Goal: Task Accomplishment & Management: Use online tool/utility

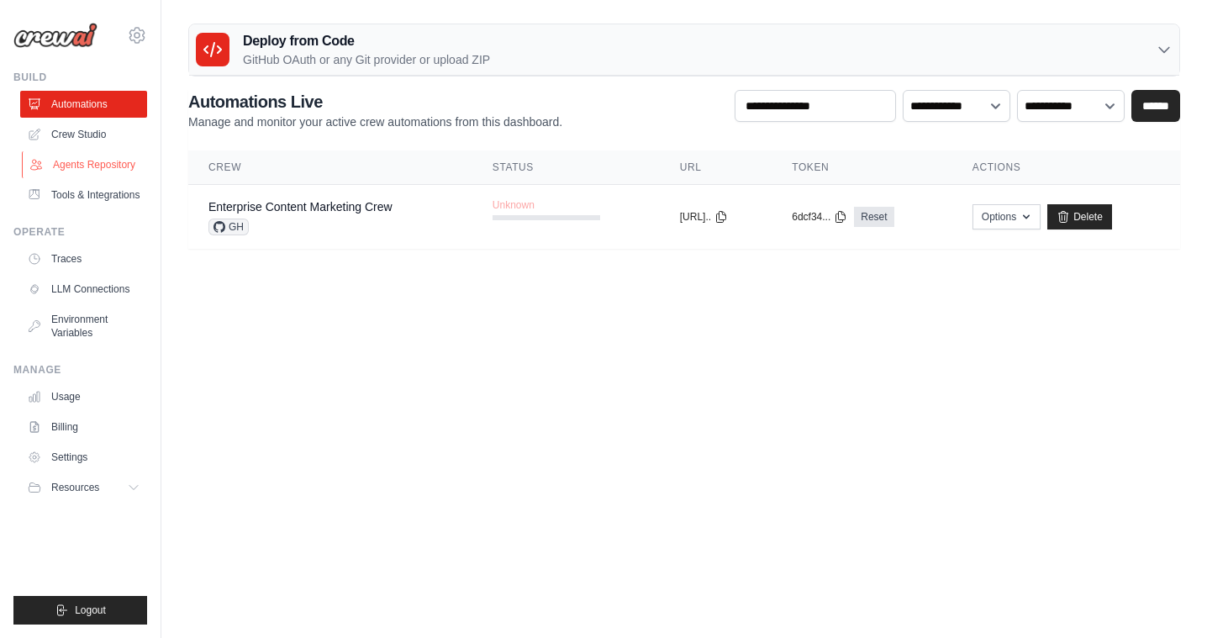
click at [97, 163] on link "Agents Repository" at bounding box center [85, 164] width 127 height 27
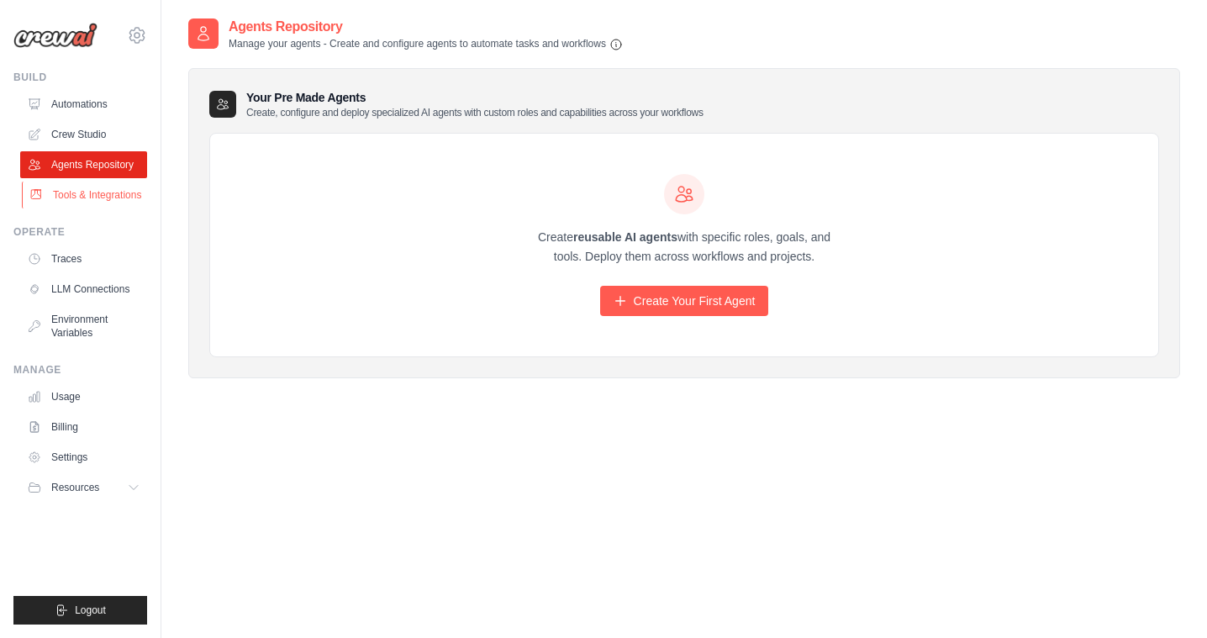
click at [104, 203] on link "Tools & Integrations" at bounding box center [85, 195] width 127 height 27
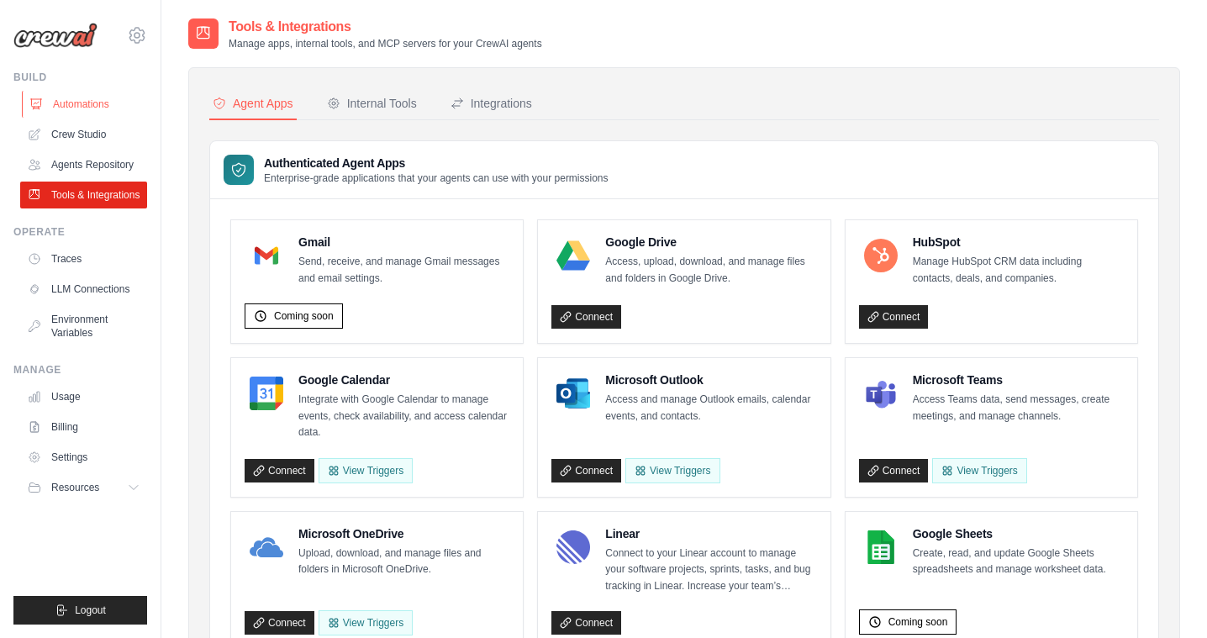
click at [101, 103] on link "Automations" at bounding box center [85, 104] width 127 height 27
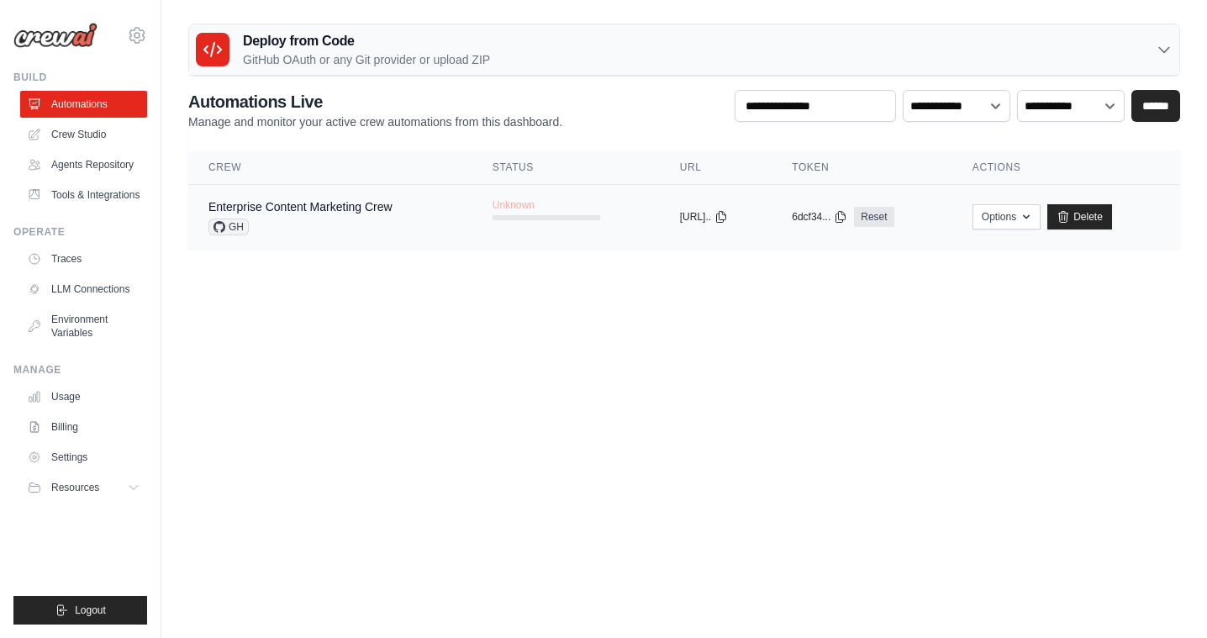
click at [342, 216] on div "Enterprise Content Marketing Crew GH" at bounding box center [300, 216] width 184 height 37
click at [391, 208] on link "Enterprise Content Marketing Crew" at bounding box center [300, 206] width 184 height 13
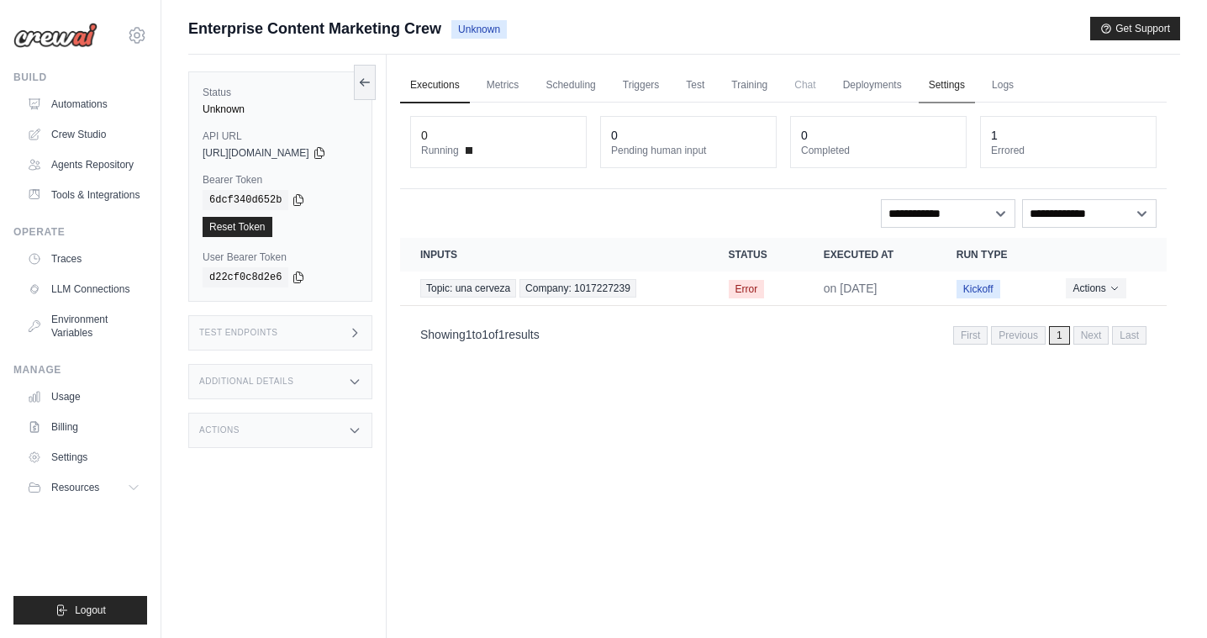
click at [950, 95] on link "Settings" at bounding box center [947, 85] width 56 height 35
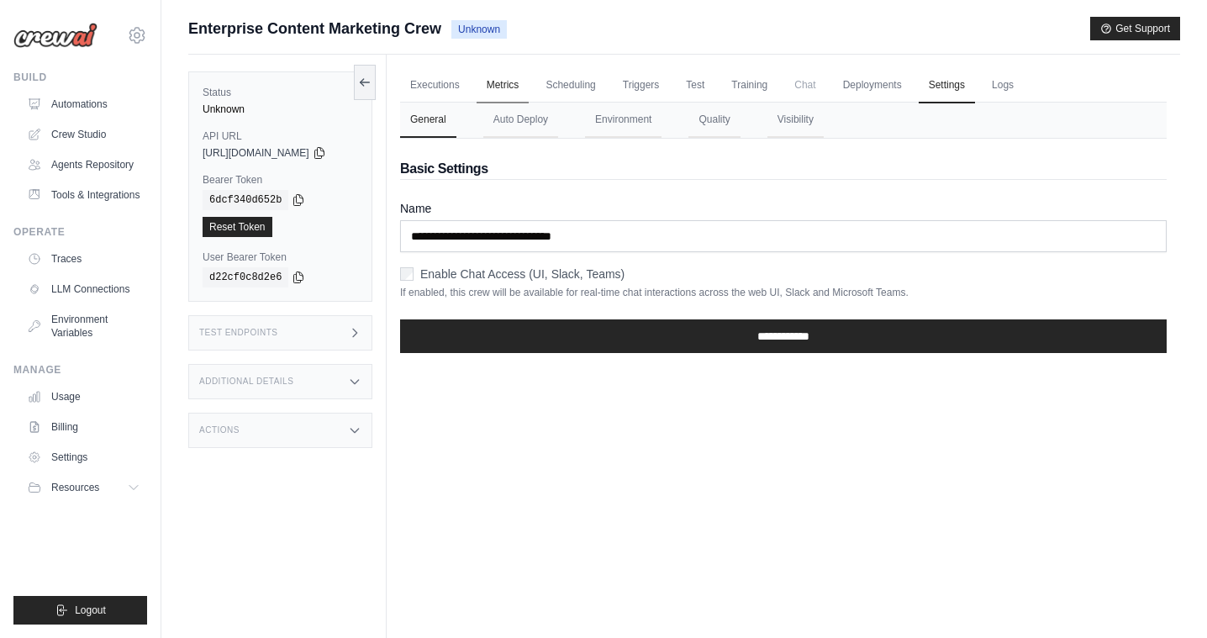
click at [511, 87] on link "Metrics" at bounding box center [502, 85] width 53 height 35
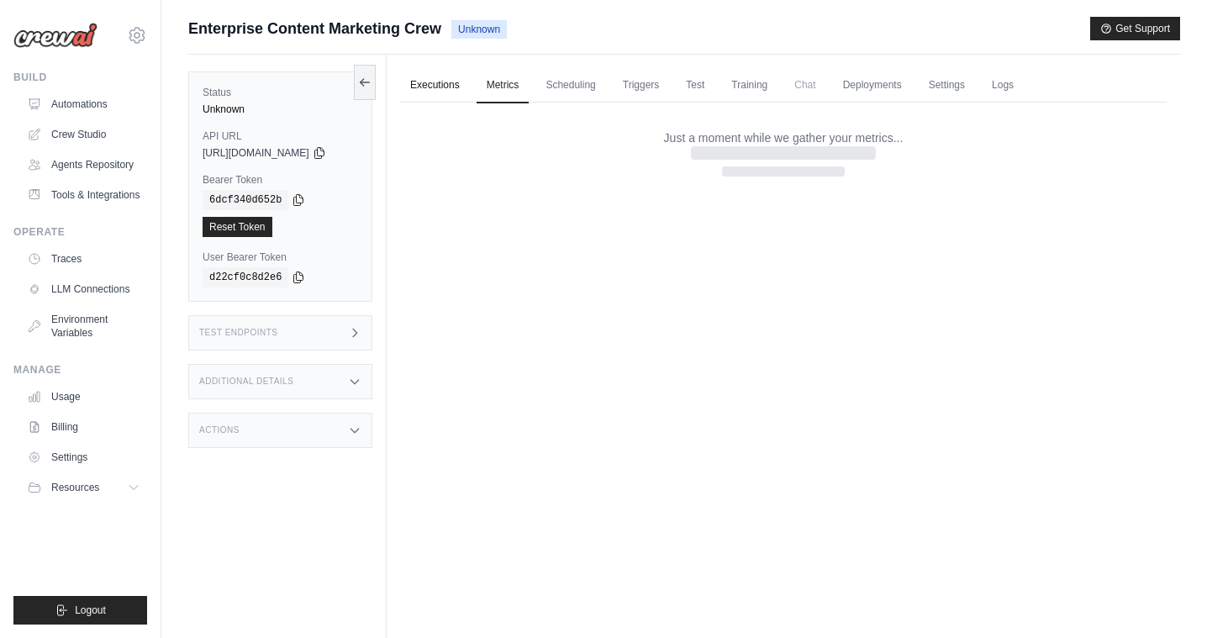
click at [438, 87] on link "Executions" at bounding box center [435, 85] width 70 height 35
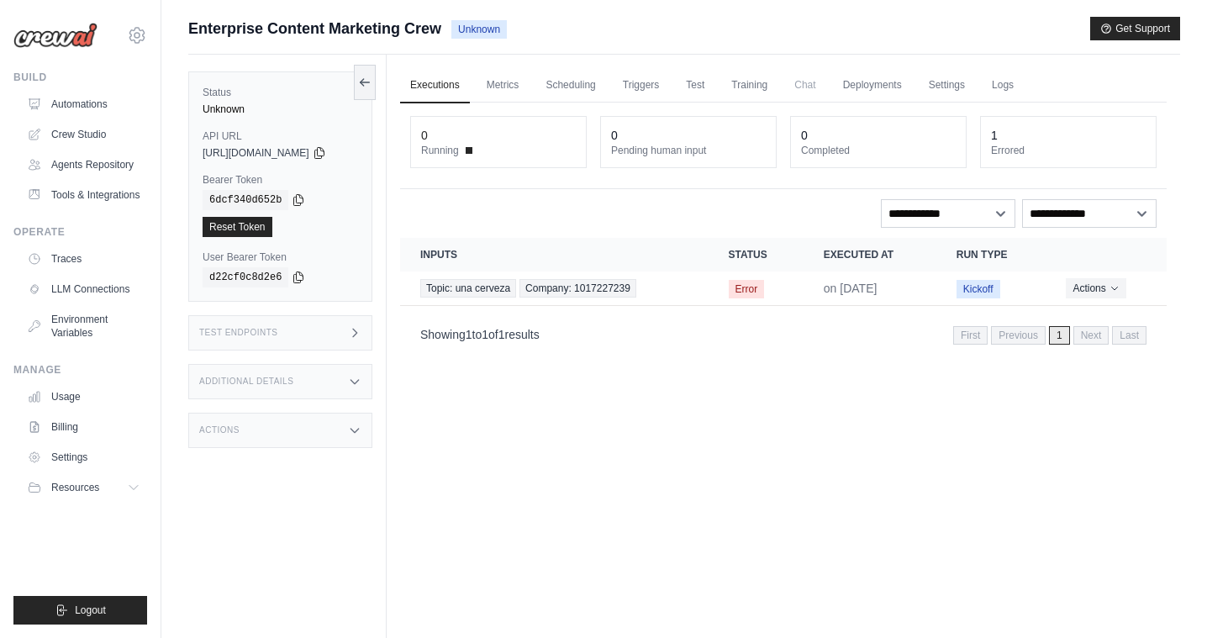
click at [311, 329] on div "Test Endpoints" at bounding box center [280, 332] width 184 height 35
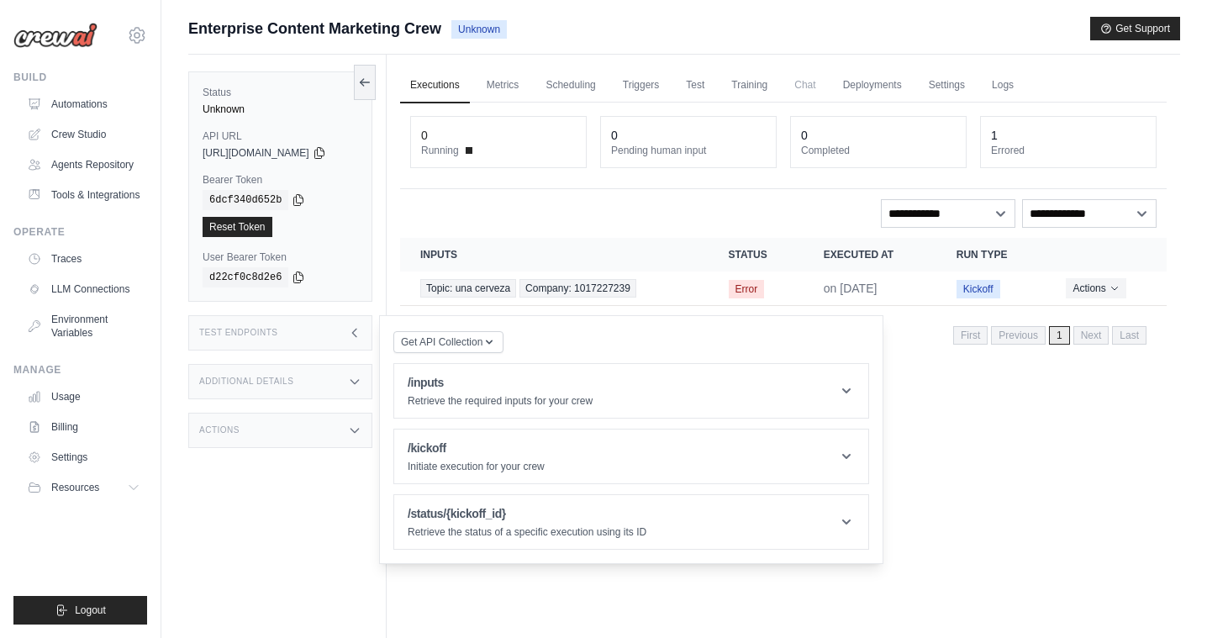
click at [319, 369] on div "Additional Details" at bounding box center [280, 381] width 184 height 35
click at [300, 526] on div "Actions" at bounding box center [280, 541] width 184 height 35
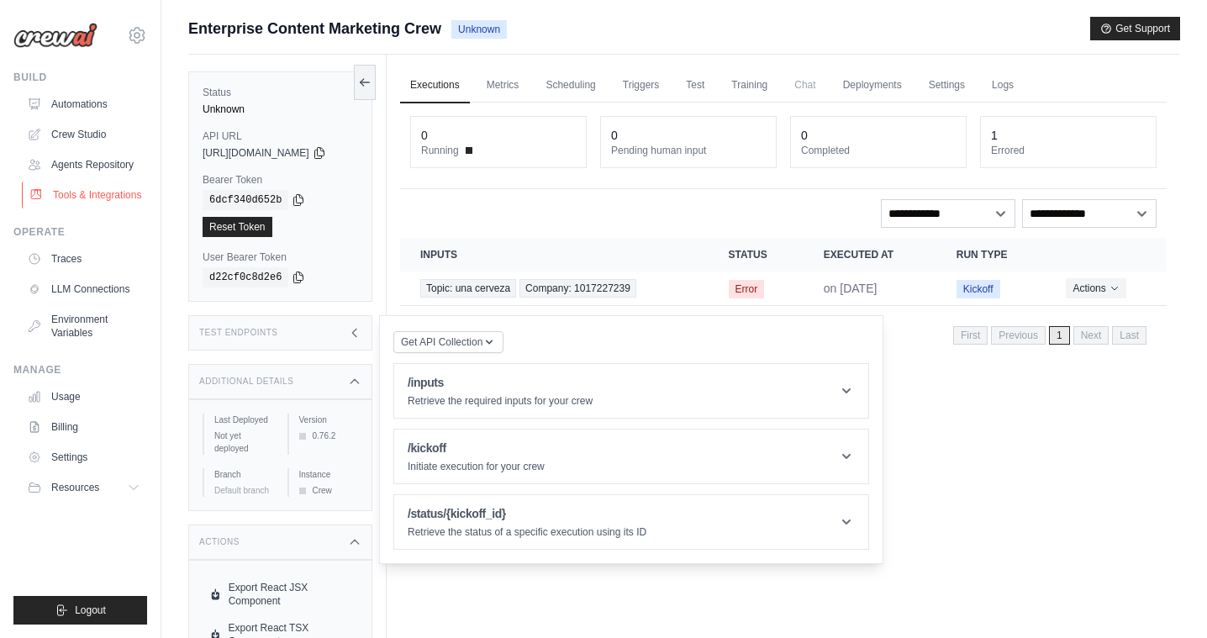
click at [93, 194] on link "Tools & Integrations" at bounding box center [85, 195] width 127 height 27
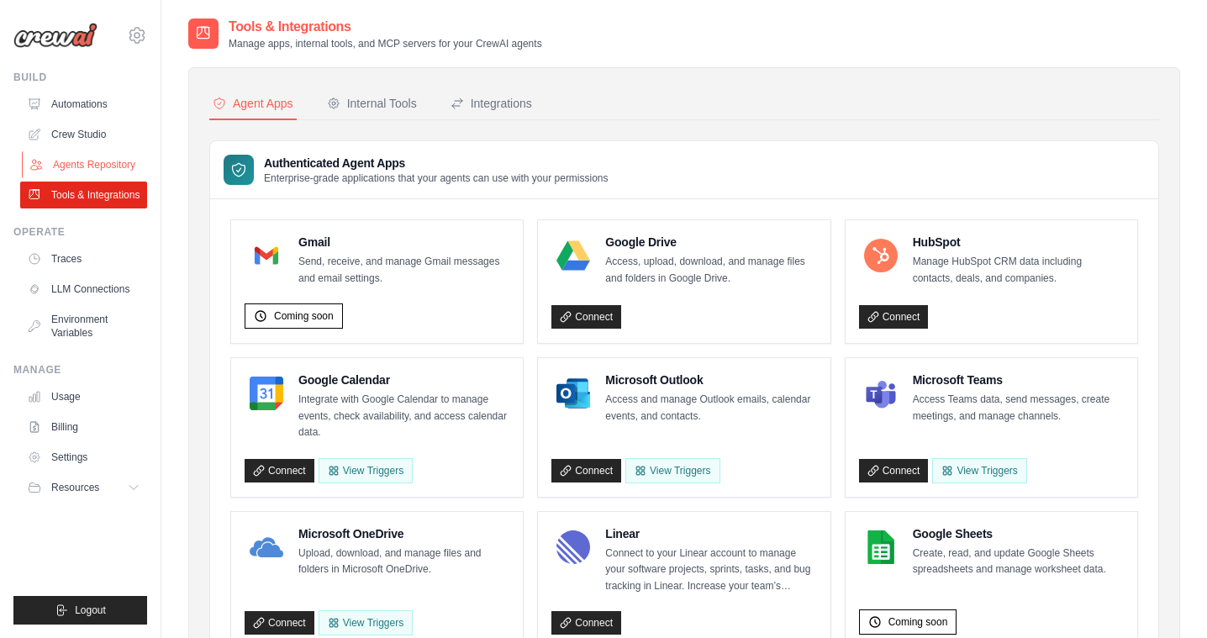
click at [100, 170] on link "Agents Repository" at bounding box center [85, 164] width 127 height 27
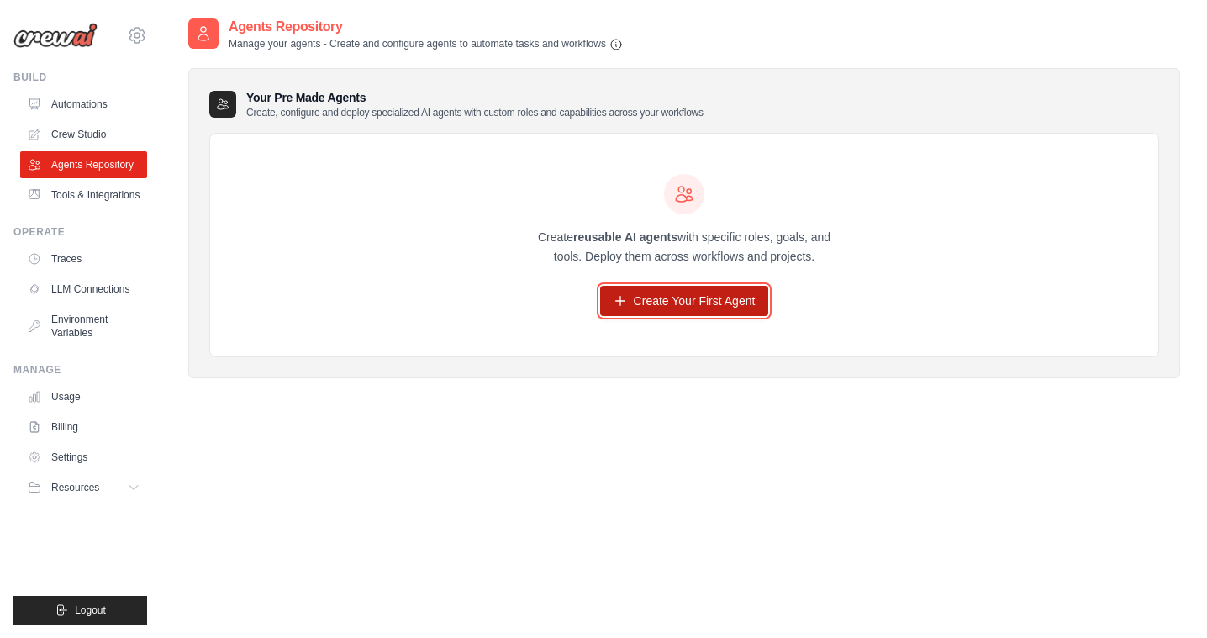
click at [650, 295] on link "Create Your First Agent" at bounding box center [684, 301] width 169 height 30
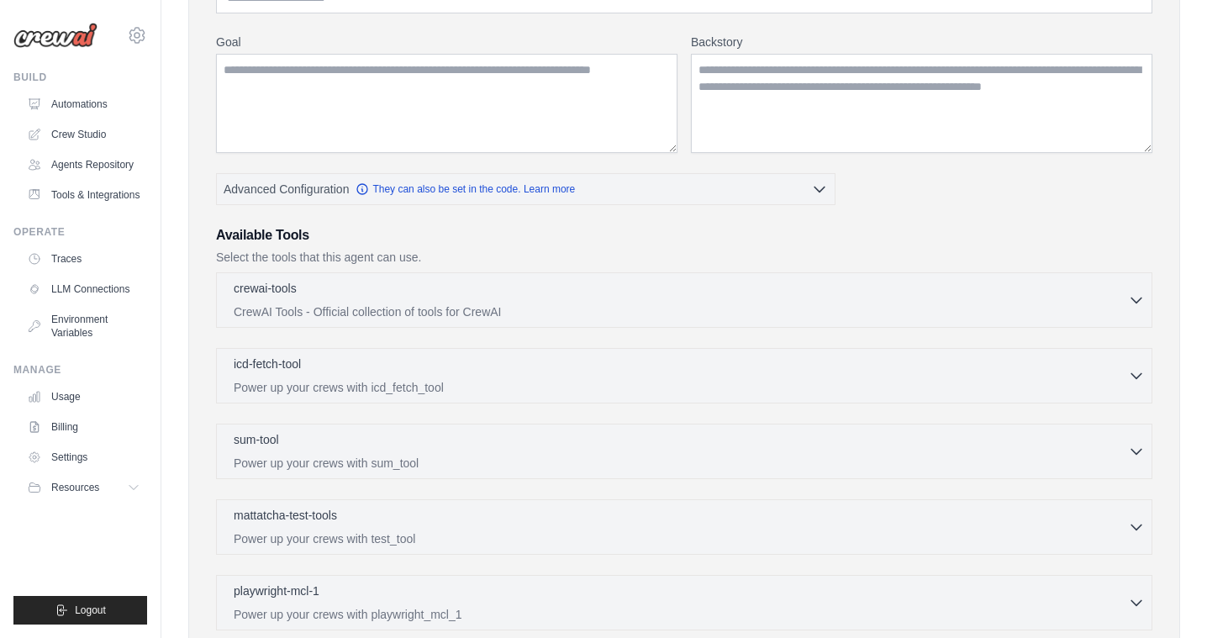
scroll to position [187, 0]
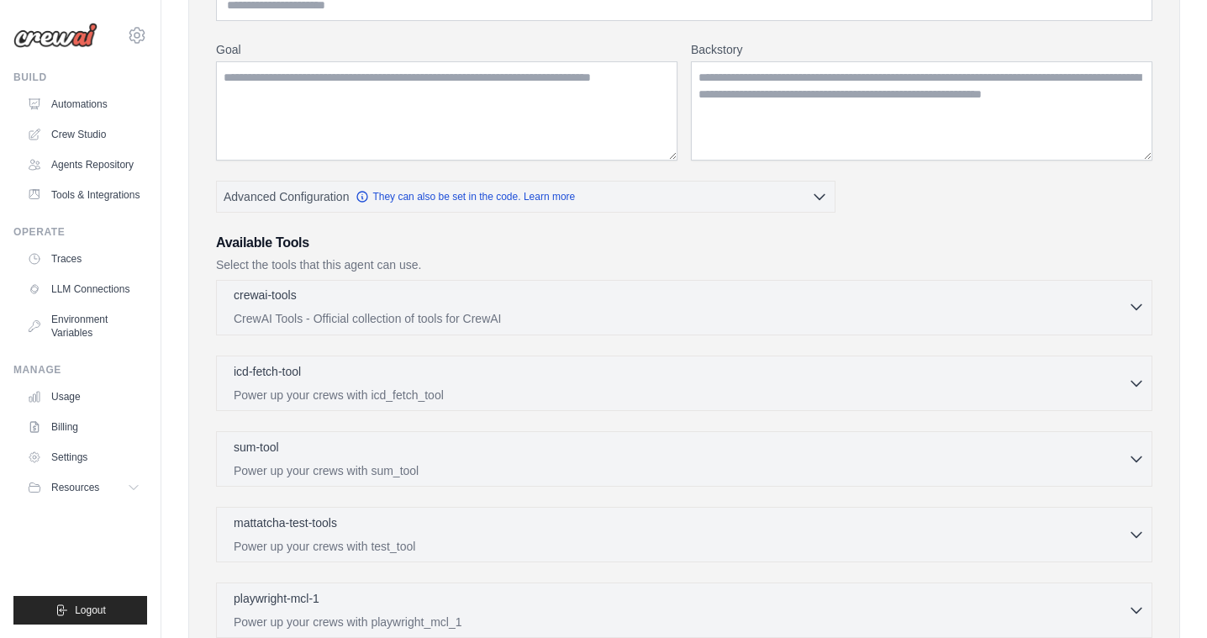
click at [590, 323] on p "CrewAI Tools - Official collection of tools for CrewAI" at bounding box center [681, 318] width 894 height 17
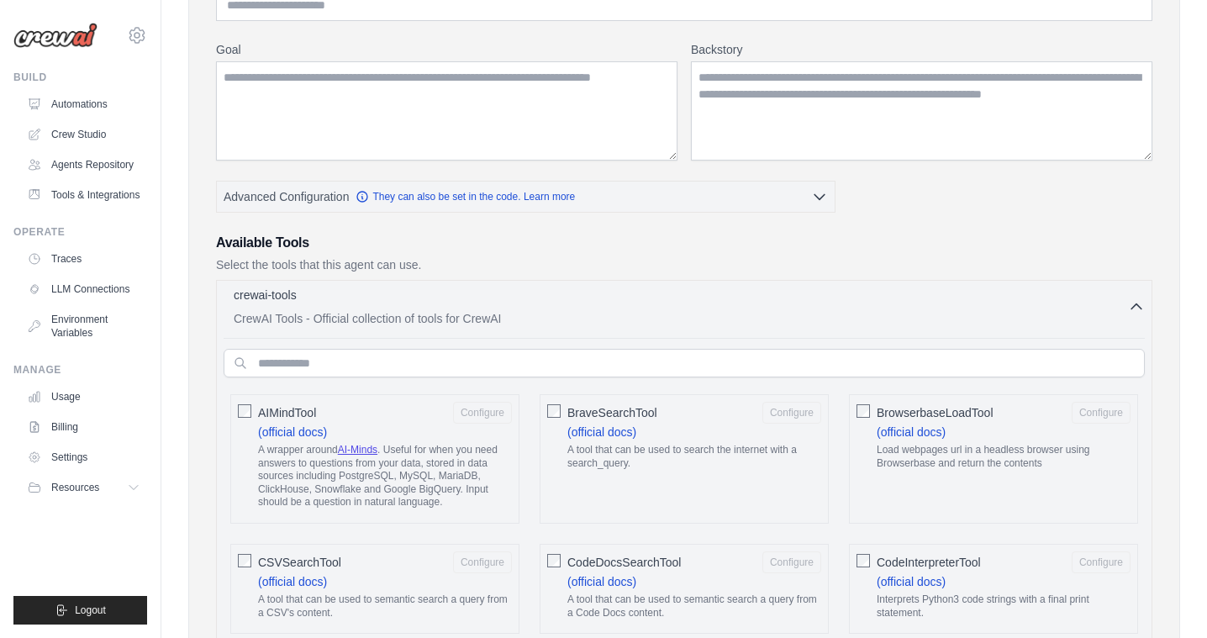
click at [608, 314] on p "CrewAI Tools - Official collection of tools for CrewAI" at bounding box center [681, 318] width 894 height 17
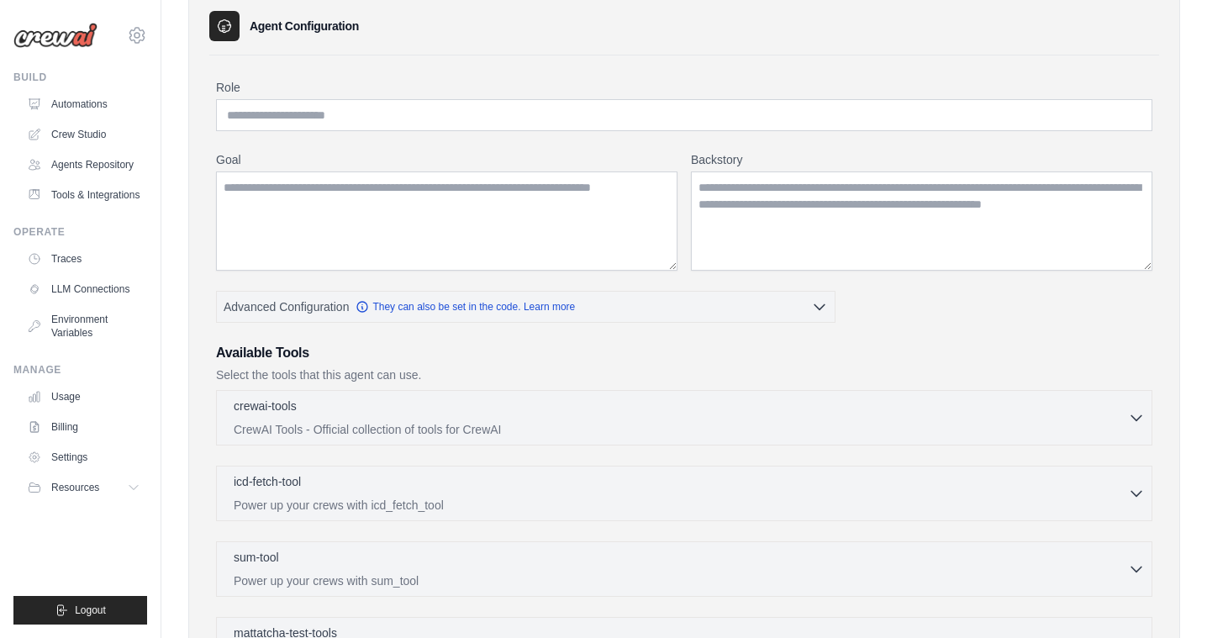
scroll to position [0, 0]
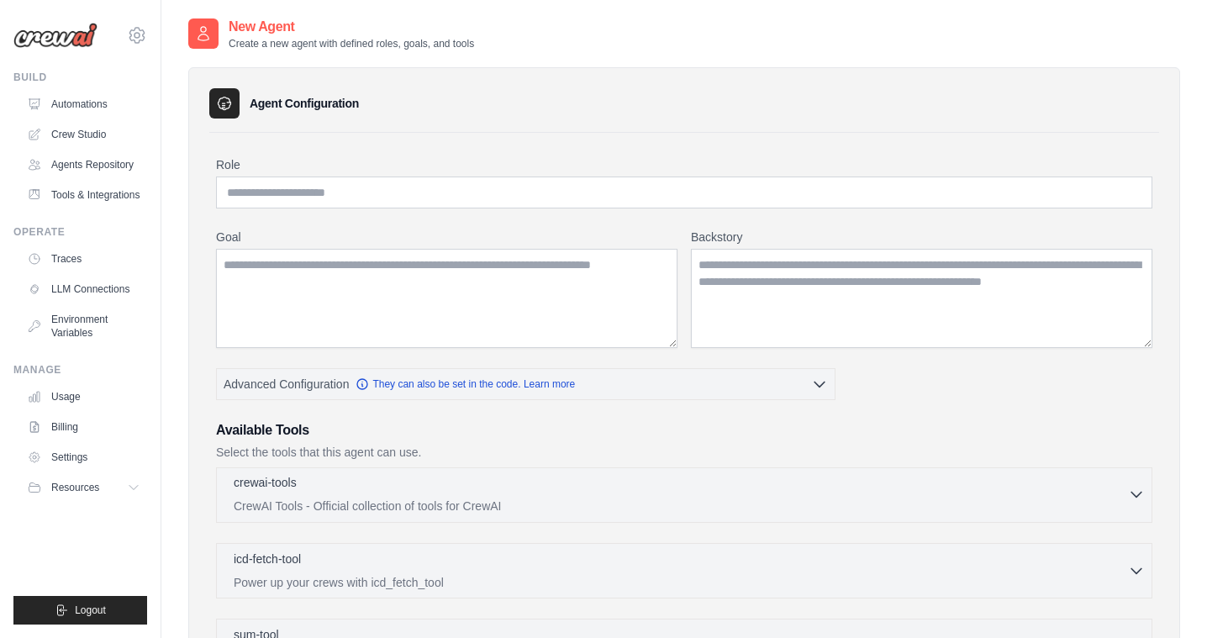
click at [339, 488] on div "crewai-tools 0 selected" at bounding box center [681, 484] width 894 height 20
